Goal: Check status: Check status

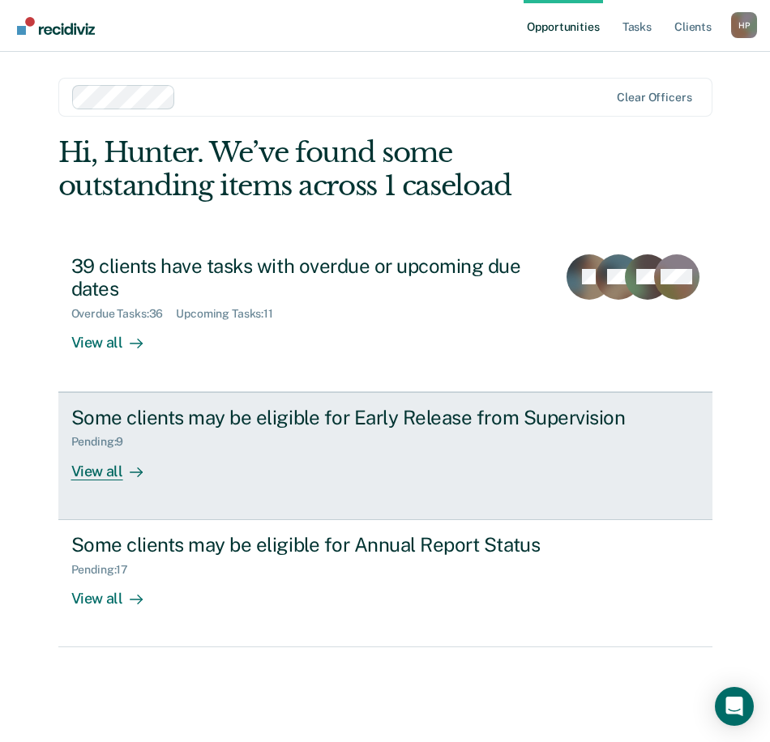
click at [164, 437] on div "Pending : 9" at bounding box center [355, 439] width 569 height 20
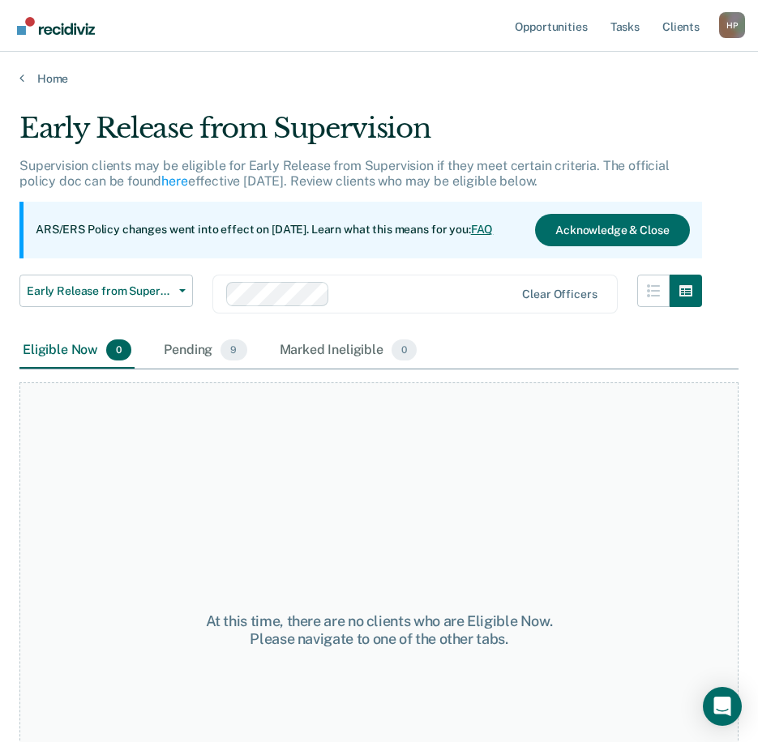
drag, startPoint x: 164, startPoint y: 437, endPoint x: 100, endPoint y: 440, distance: 64.1
click at [86, 502] on div "At this time, there are no clients who are Eligible Now. Please navigate to one…" at bounding box center [378, 630] width 719 height 496
click at [194, 351] on div "Pending 9" at bounding box center [204, 351] width 89 height 36
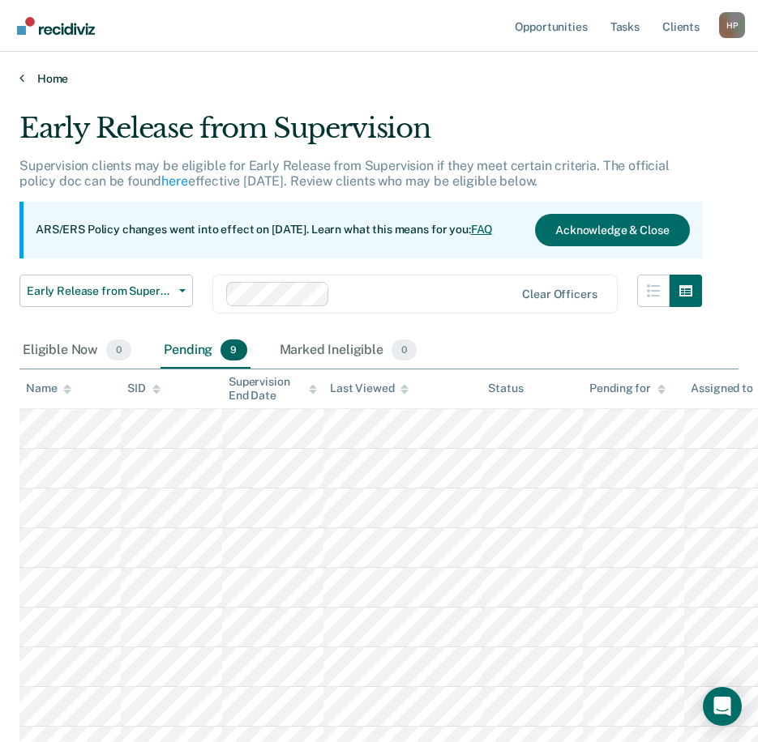
click at [44, 80] on link "Home" at bounding box center [378, 78] width 719 height 15
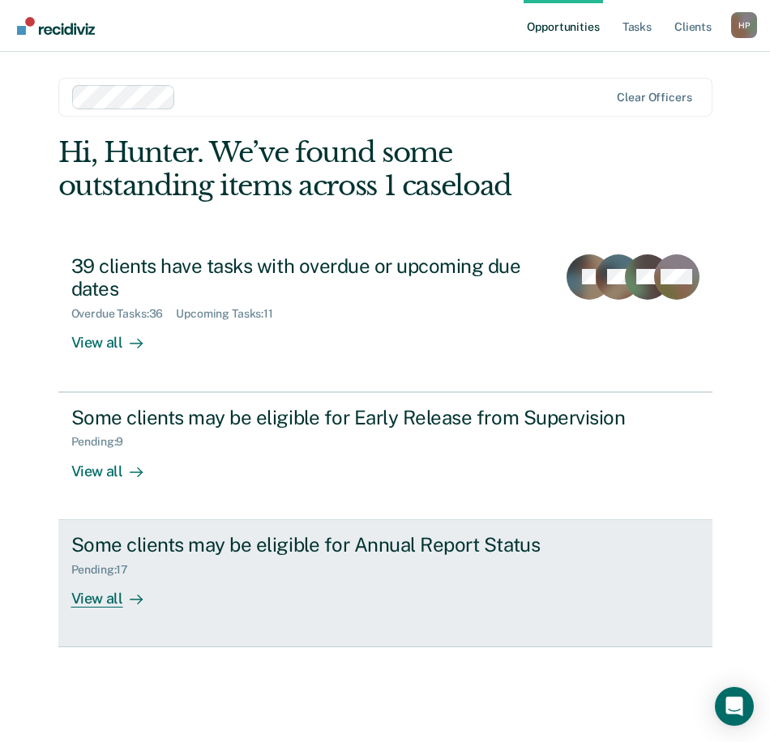
click at [180, 589] on div "Some clients may be eligible for Annual Report Status Pending : 17 View all" at bounding box center [375, 570] width 608 height 75
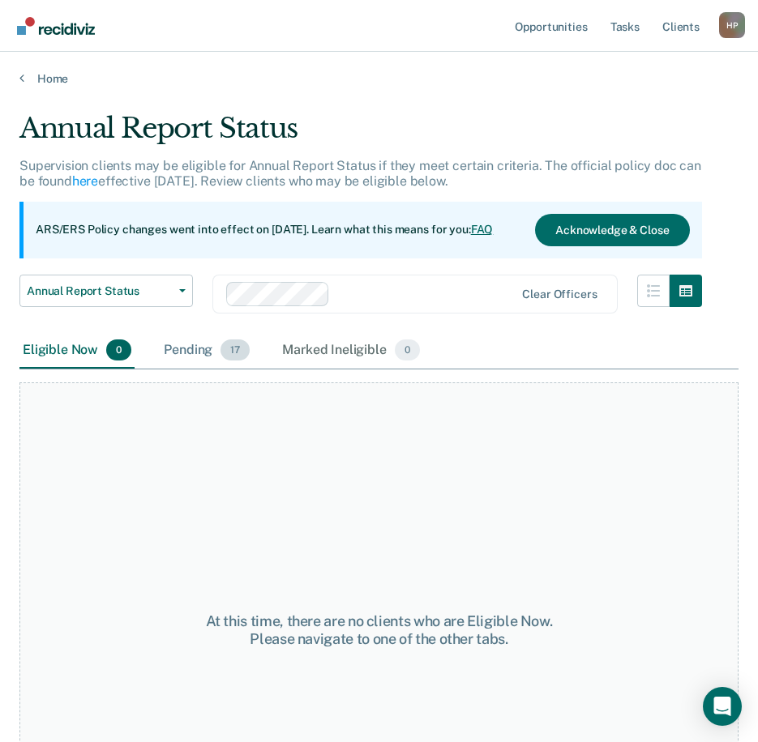
click at [207, 353] on div "Pending 17" at bounding box center [206, 351] width 92 height 36
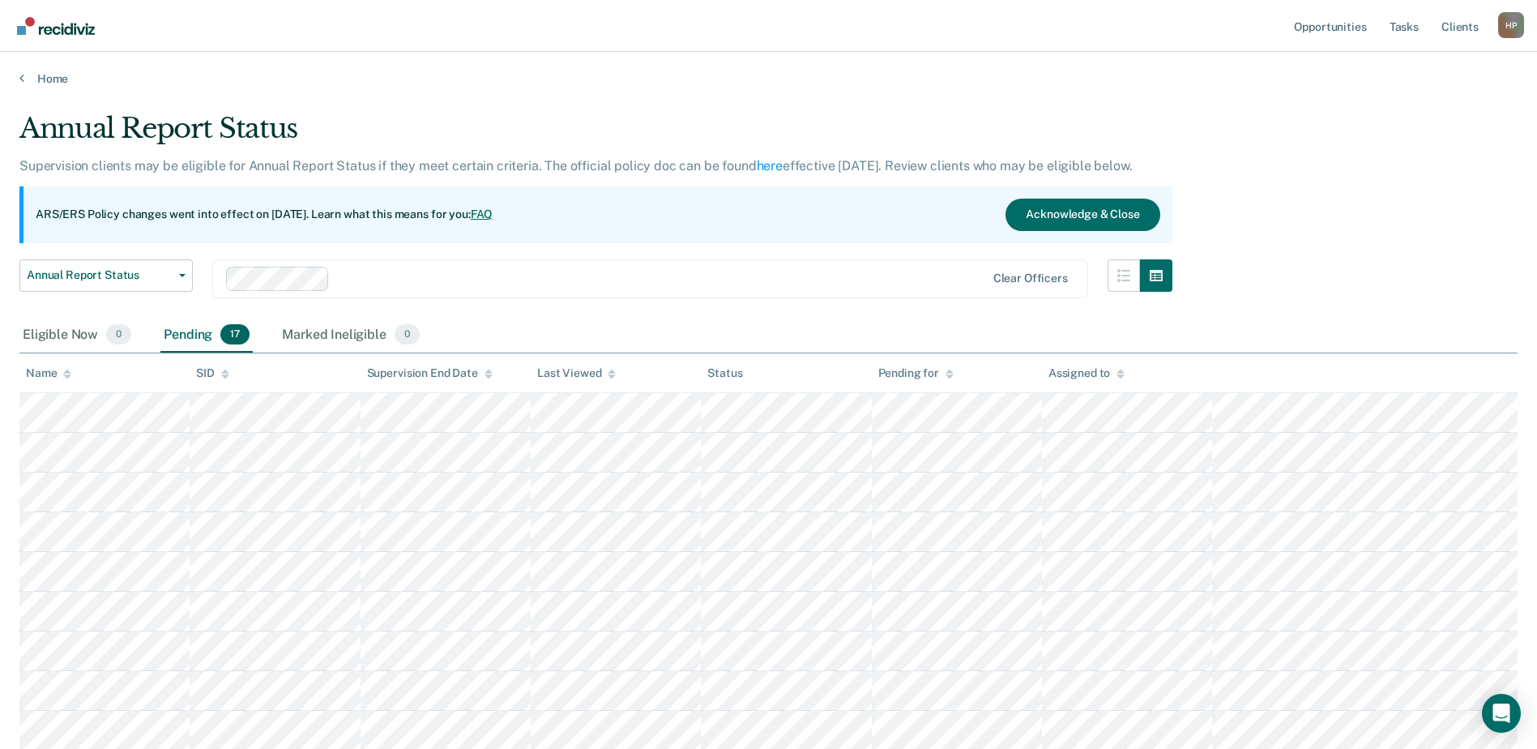
click at [1322, 252] on div "Annual Report Status Supervision clients may be eligible for Annual Report Stat…" at bounding box center [768, 587] width 1498 height 951
